Goal: Transaction & Acquisition: Purchase product/service

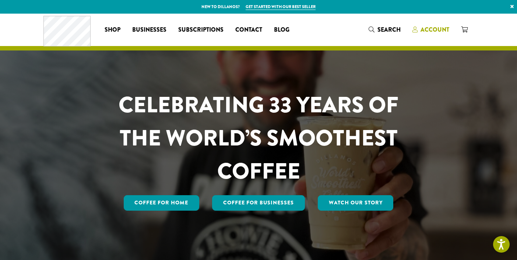
click at [432, 28] on span "Account" at bounding box center [435, 29] width 29 height 8
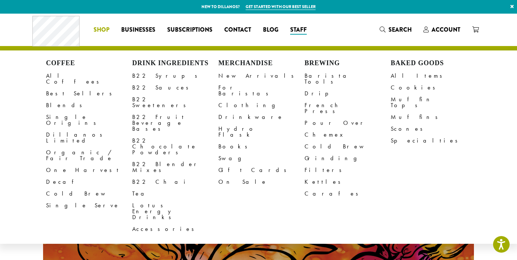
click at [111, 30] on li "Coffee All Coffees Best Sellers Blends Single Origins Dillanos Limited Organic …" at bounding box center [102, 30] width 28 height 12
click at [97, 28] on span "Shop" at bounding box center [102, 29] width 16 height 9
click at [389, 28] on span "Search" at bounding box center [400, 29] width 23 height 8
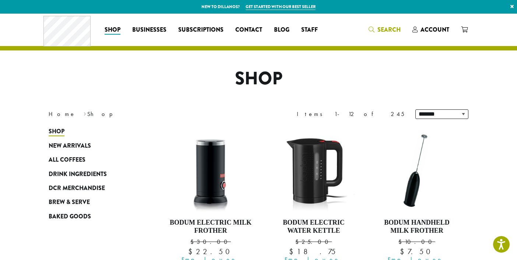
click at [388, 33] on span "Search" at bounding box center [389, 29] width 23 height 8
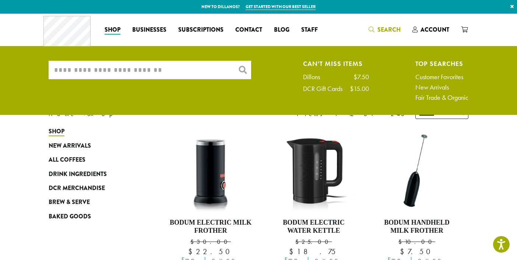
click at [179, 73] on input "What are you searching for?" at bounding box center [150, 70] width 203 height 18
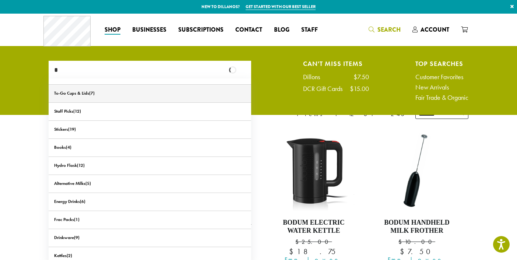
type input "*"
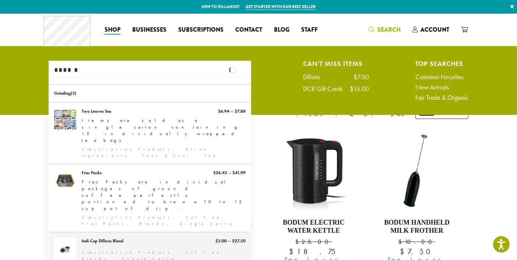
type input "******"
click at [125, 232] on link "Indi-Cup Dillons Blend" at bounding box center [150, 249] width 203 height 35
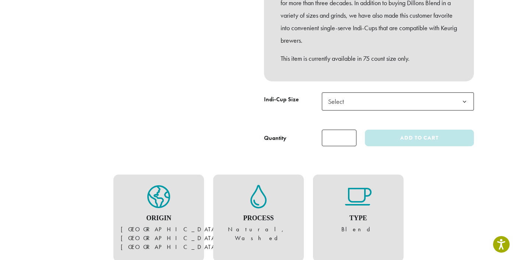
scroll to position [246, 0]
click at [334, 98] on span "Select" at bounding box center [338, 101] width 26 height 14
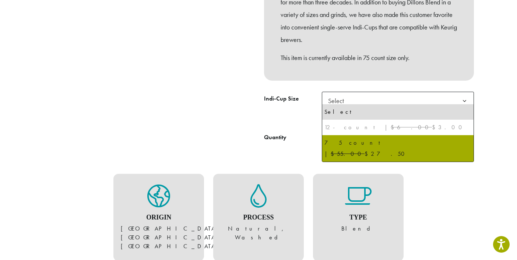
select select "********"
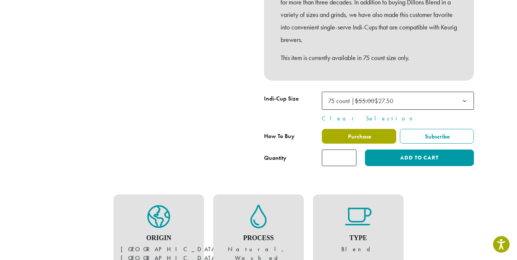
click at [350, 133] on span "Purchase" at bounding box center [359, 137] width 24 height 8
click at [359, 133] on span "Purchase" at bounding box center [359, 137] width 24 height 8
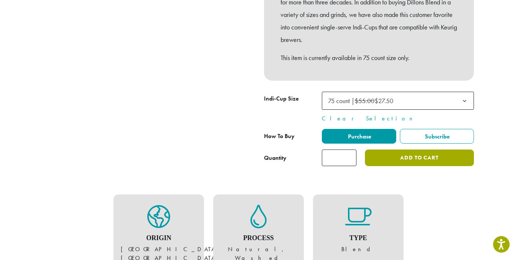
click at [384, 159] on button "Add to cart" at bounding box center [419, 158] width 109 height 17
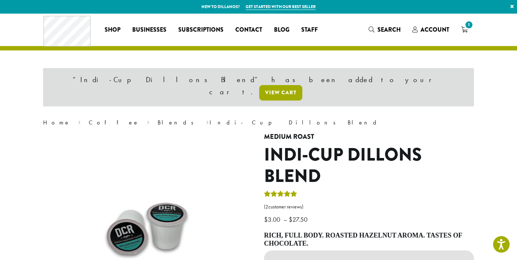
click at [303, 85] on link "View cart" at bounding box center [280, 92] width 43 height 15
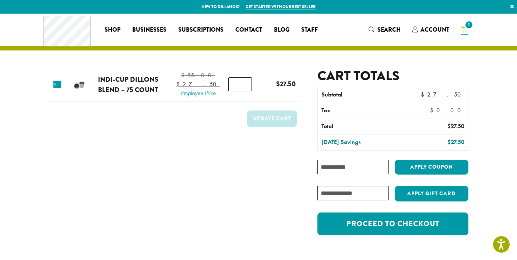
click at [368, 169] on input "Coupon:" at bounding box center [353, 167] width 71 height 14
type input "**********"
click at [406, 168] on button "Apply coupon" at bounding box center [432, 167] width 74 height 15
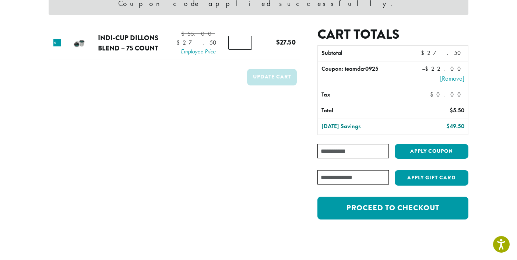
scroll to position [84, 0]
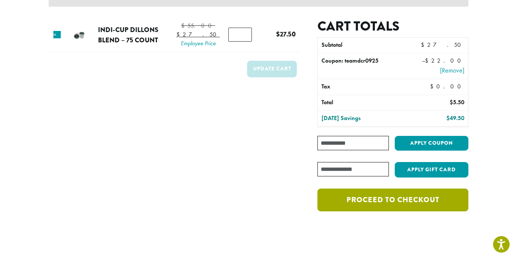
click at [367, 202] on link "Proceed to checkout" at bounding box center [393, 200] width 151 height 23
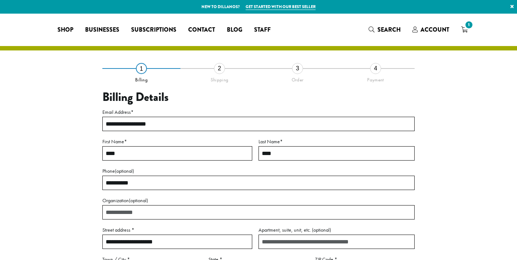
select select "**"
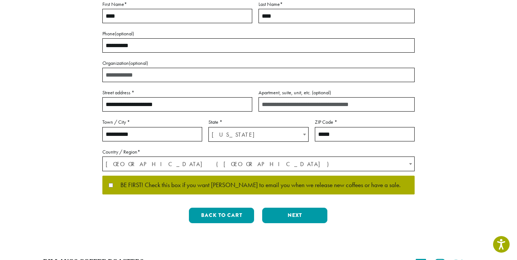
scroll to position [137, 0]
click at [274, 213] on button "Next" at bounding box center [294, 215] width 65 height 15
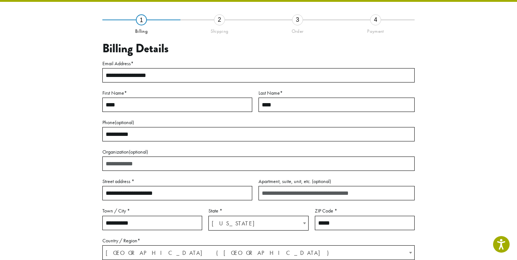
scroll to position [42, 0]
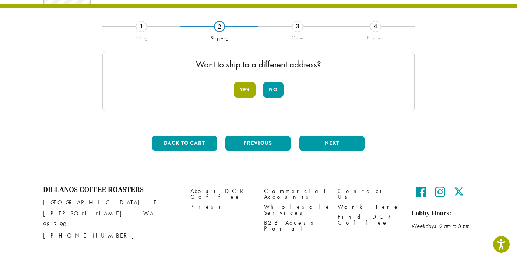
click at [247, 90] on button "Yes" at bounding box center [245, 89] width 22 height 15
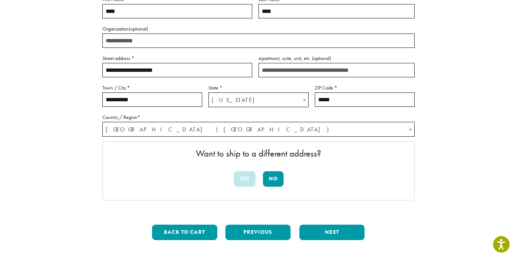
scroll to position [122, 0]
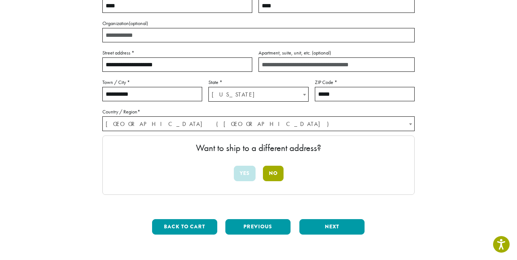
click at [280, 171] on button "No" at bounding box center [273, 173] width 21 height 15
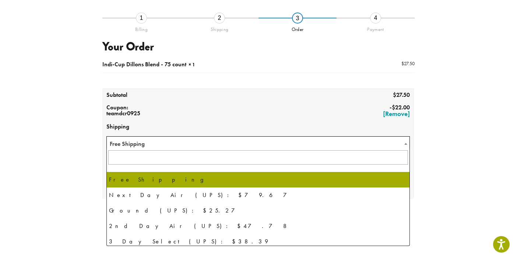
click at [291, 147] on span "Free Shipping" at bounding box center [258, 144] width 303 height 14
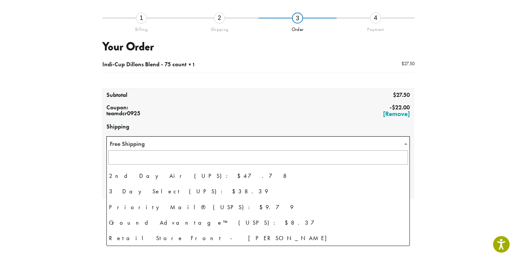
scroll to position [50, 0]
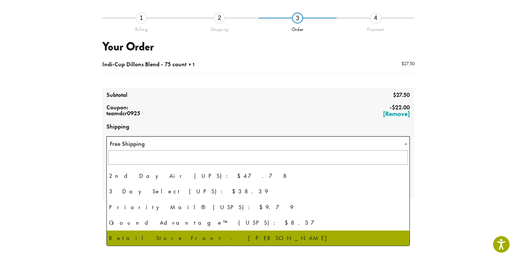
select select "**********"
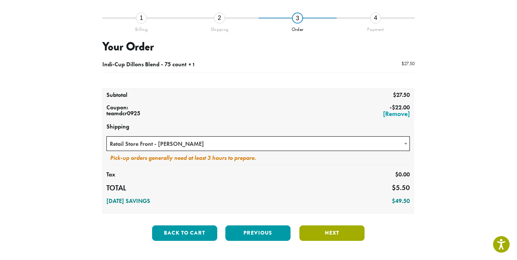
click at [326, 230] on button "Next" at bounding box center [332, 232] width 65 height 15
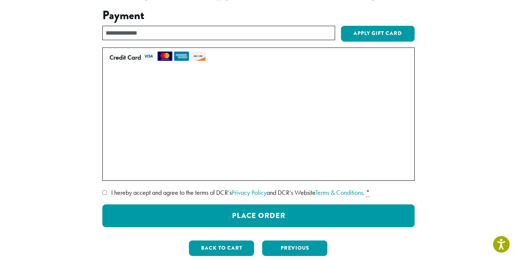
scroll to position [84, 0]
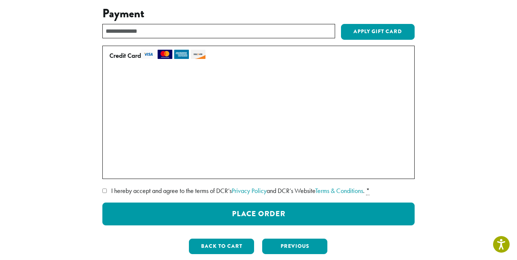
click at [102, 192] on div "**********" at bounding box center [259, 123] width 420 height 276
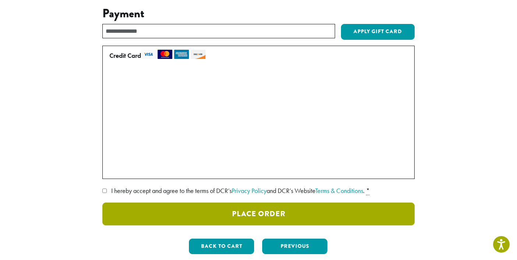
click at [121, 212] on button "Place Order" at bounding box center [258, 214] width 312 height 23
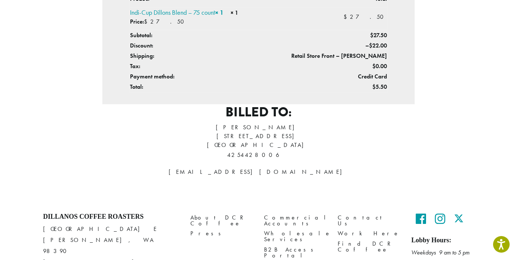
scroll to position [226, 0]
